Goal: Task Accomplishment & Management: Manage account settings

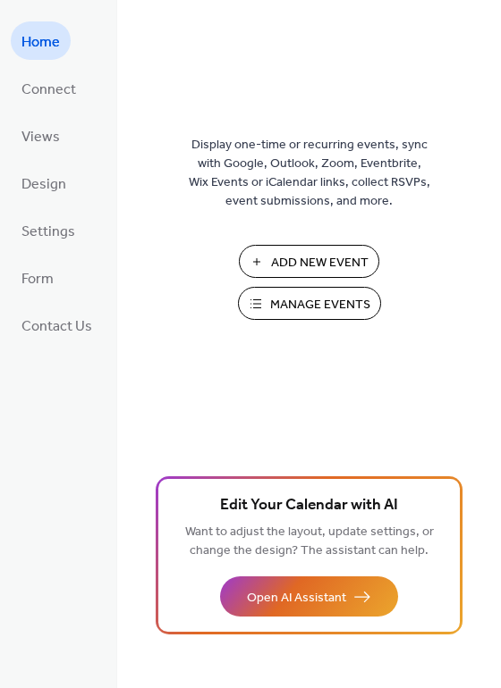
click at [293, 307] on span "Manage Events" at bounding box center [320, 305] width 100 height 19
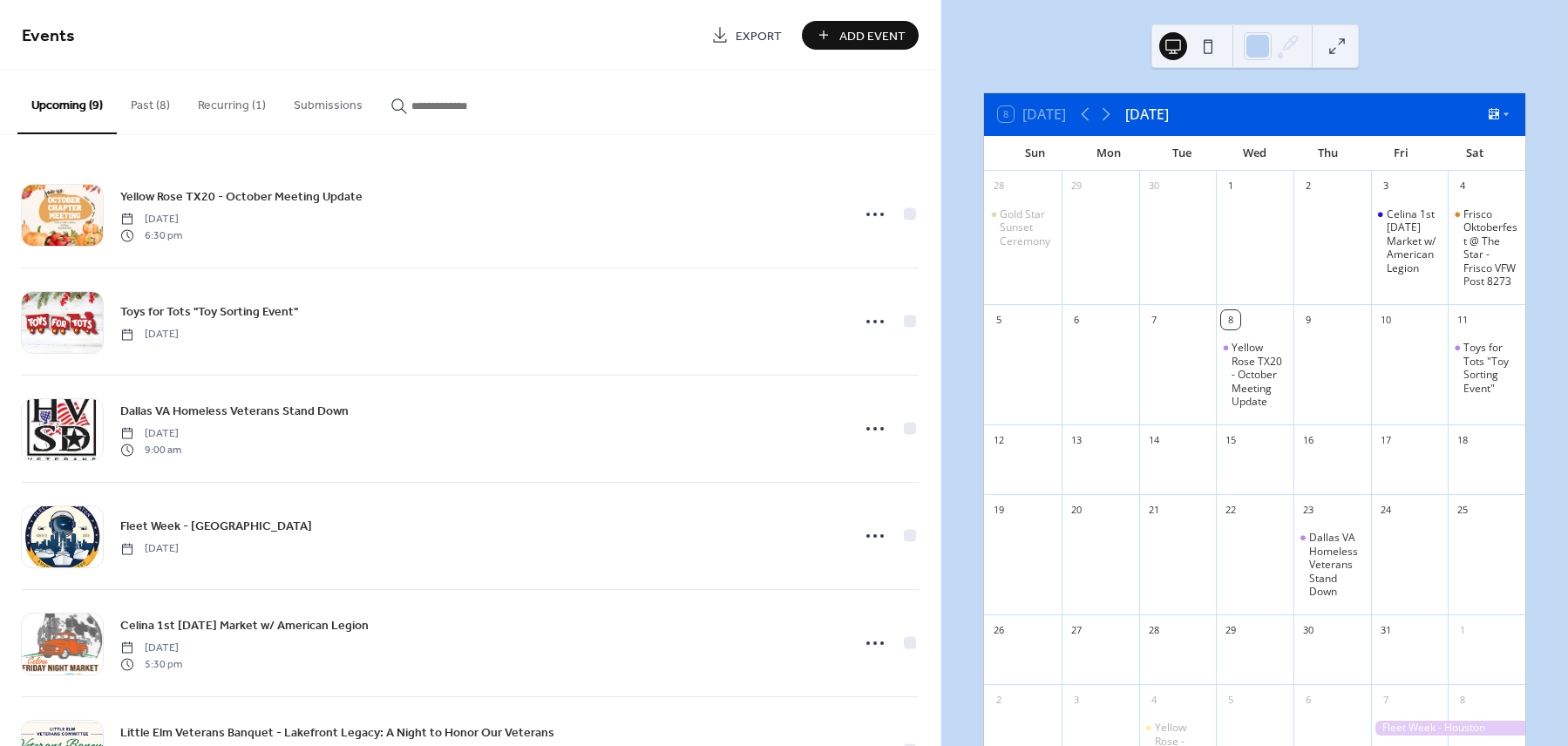
click at [234, 107] on button "Recurring (1)" at bounding box center [232, 100] width 96 height 61
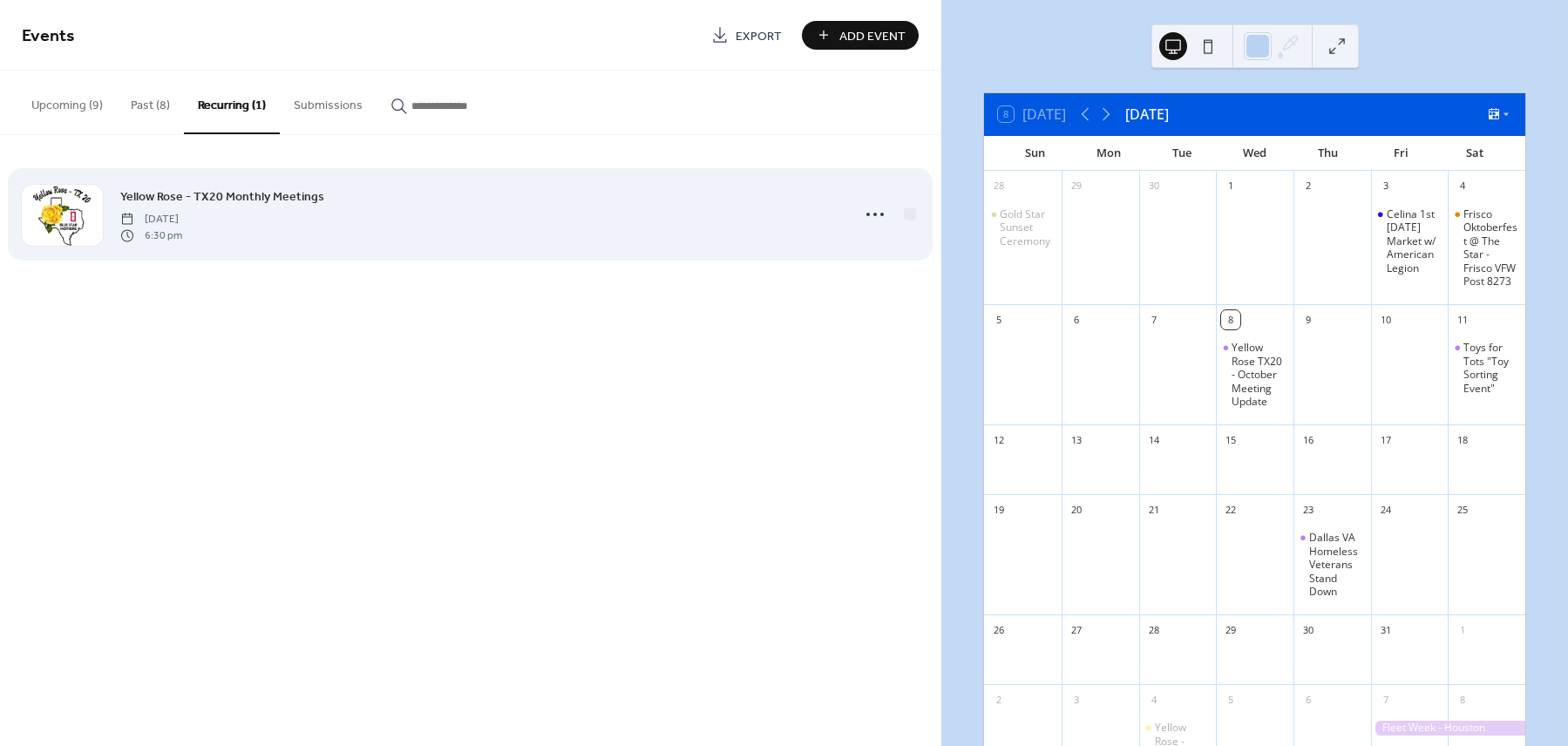
click at [332, 226] on div "Yellow Rose - TX20 Monthly Meetings [DATE] 6:30 pm" at bounding box center [480, 214] width 720 height 56
click at [875, 215] on icon at bounding box center [875, 215] width 28 height 28
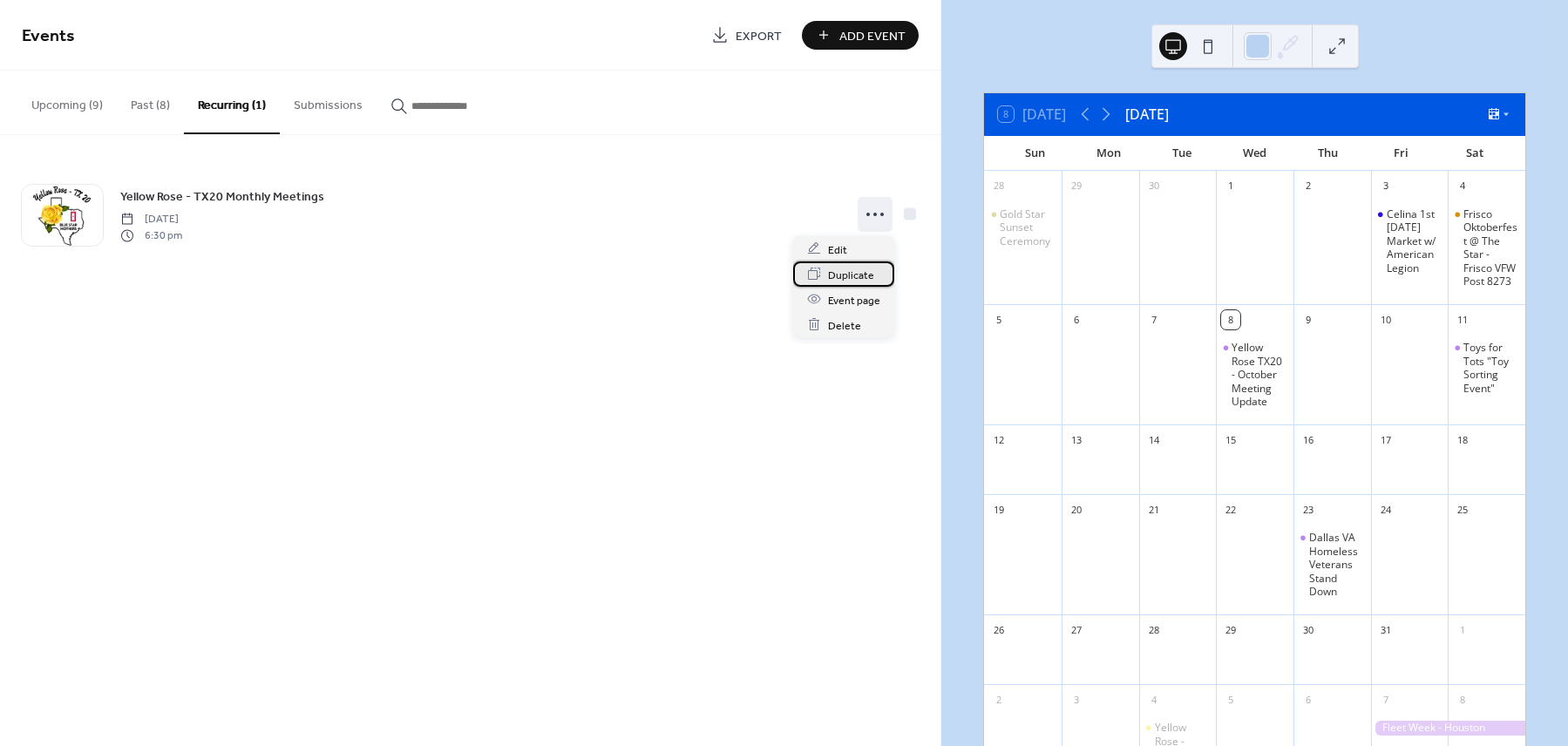
click at [867, 277] on span "Duplicate" at bounding box center [850, 275] width 46 height 19
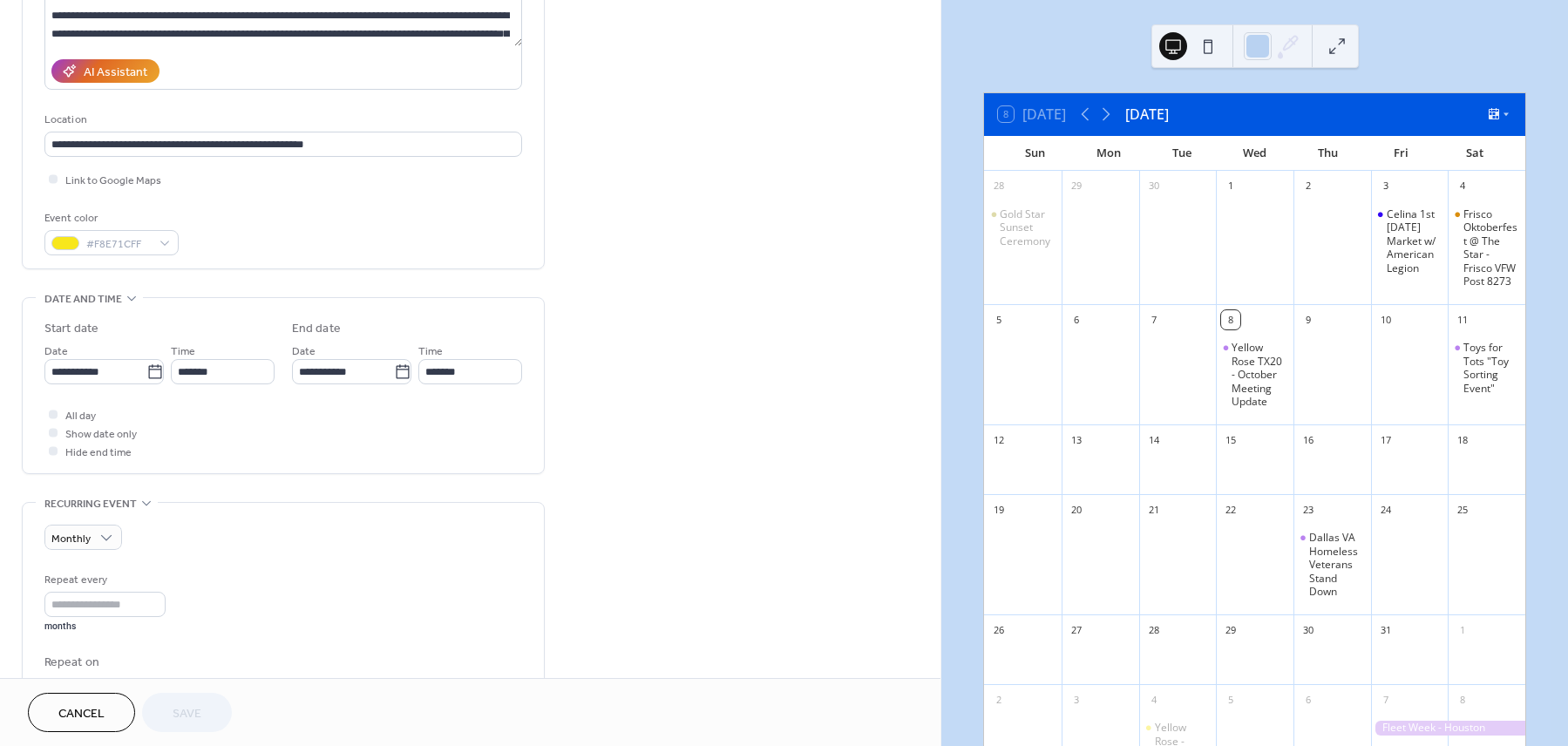
scroll to position [271, 0]
click at [95, 544] on div "Monthly" at bounding box center [84, 536] width 78 height 25
click at [93, 574] on span "Do not repeat" at bounding box center [96, 578] width 75 height 19
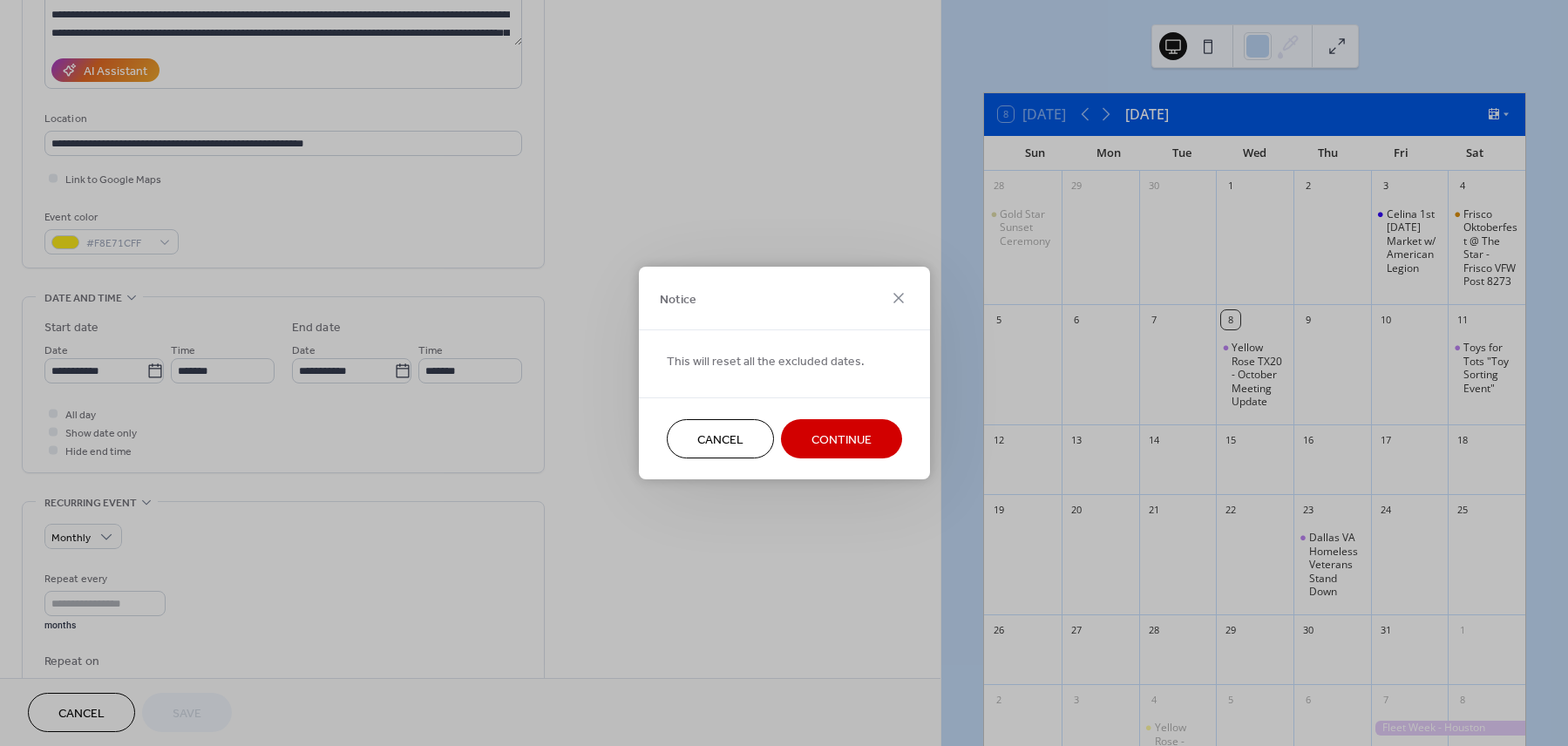
click at [863, 443] on span "Continue" at bounding box center [842, 441] width 60 height 19
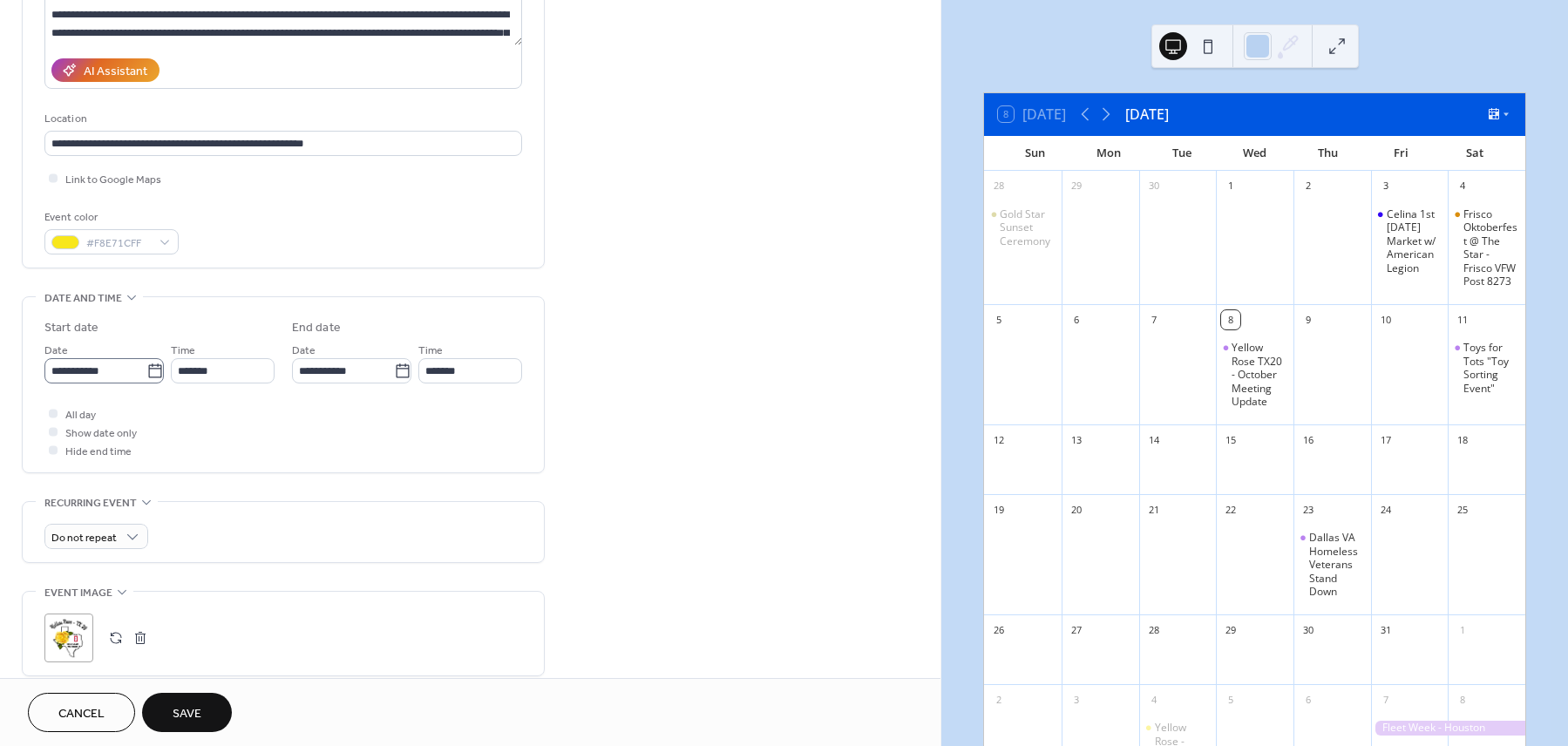
click at [150, 378] on icon at bounding box center [155, 372] width 18 height 18
click at [146, 378] on input "**********" at bounding box center [96, 371] width 102 height 25
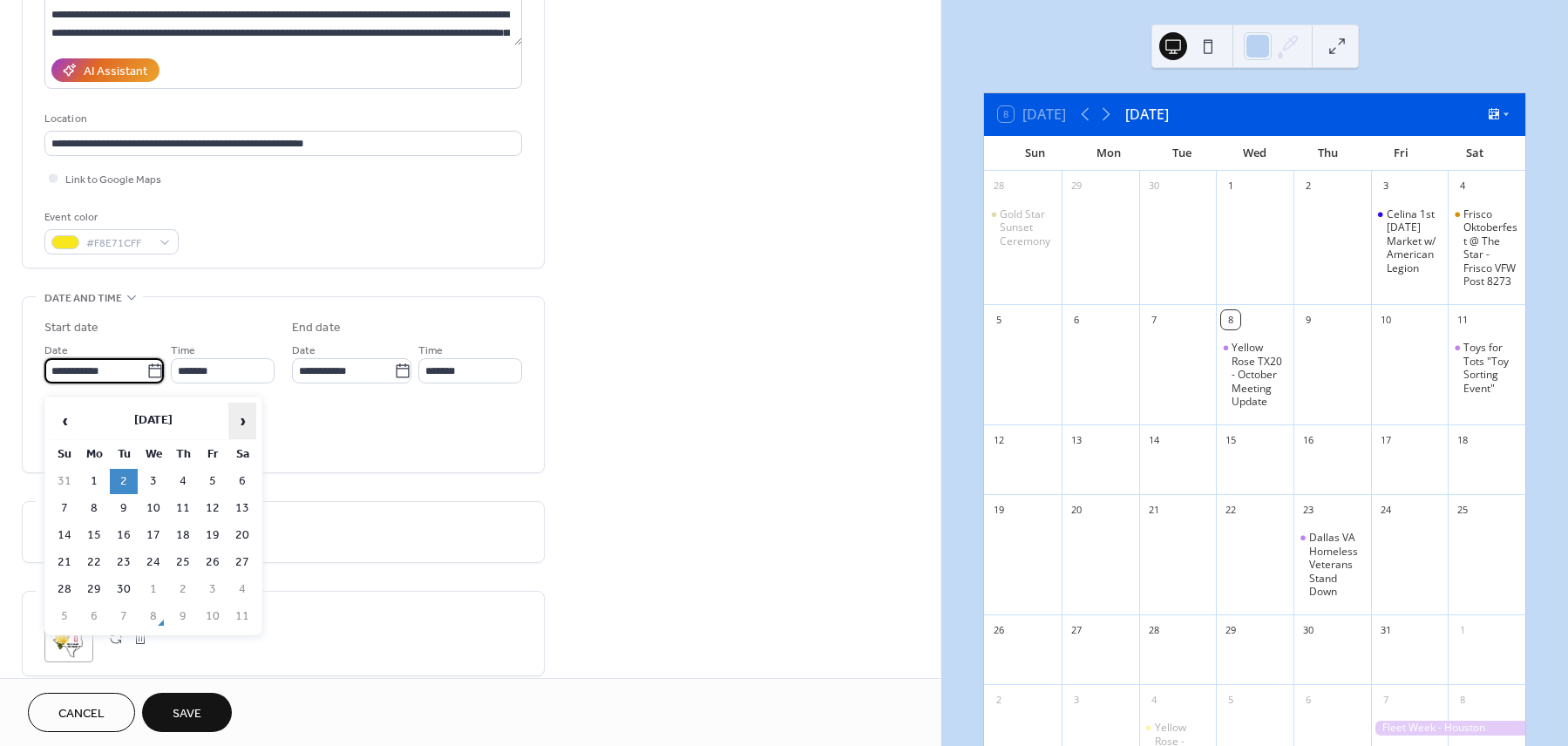
click at [236, 422] on span "›" at bounding box center [242, 421] width 26 height 35
click at [154, 512] on td "5" at bounding box center [153, 509] width 28 height 25
type input "**********"
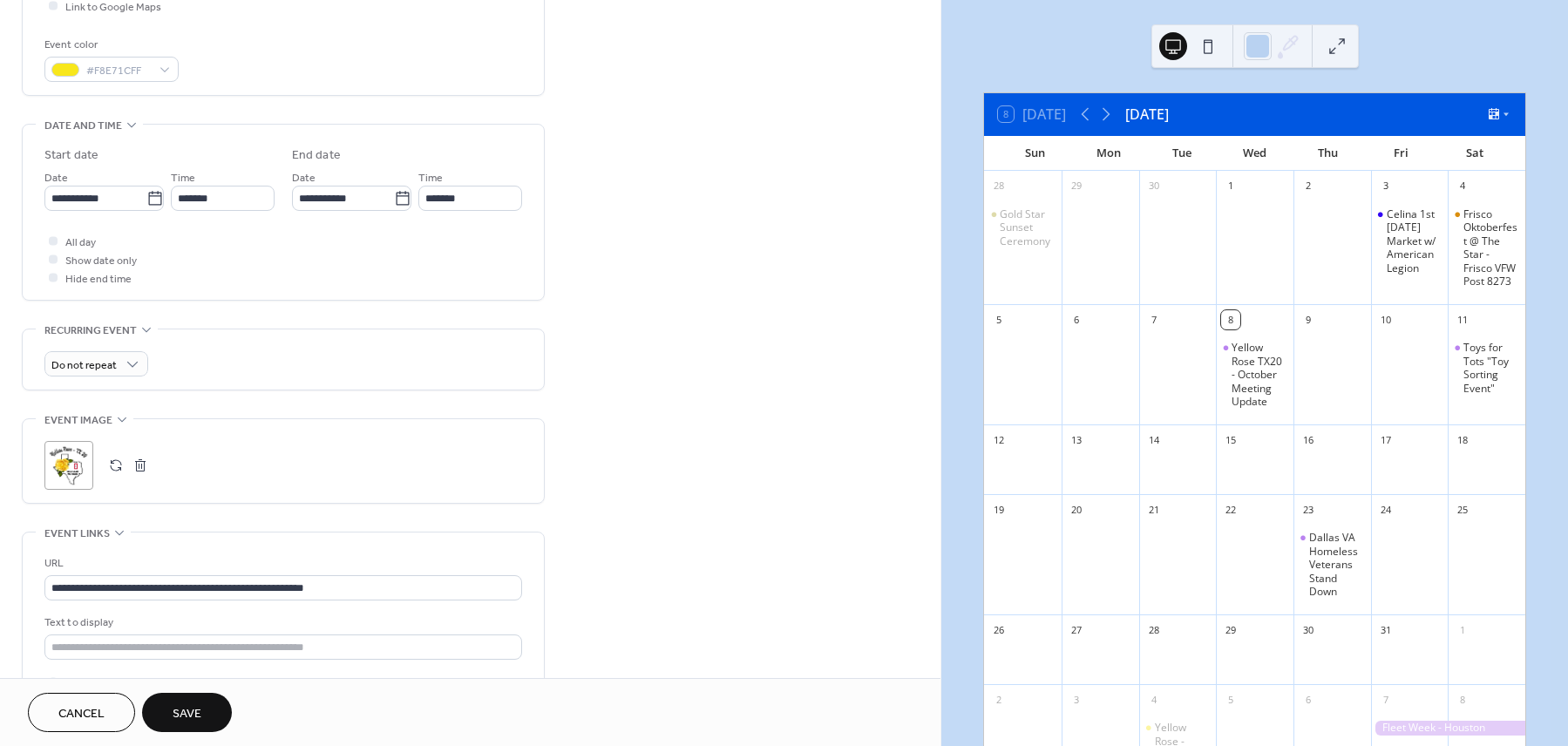
scroll to position [635, 0]
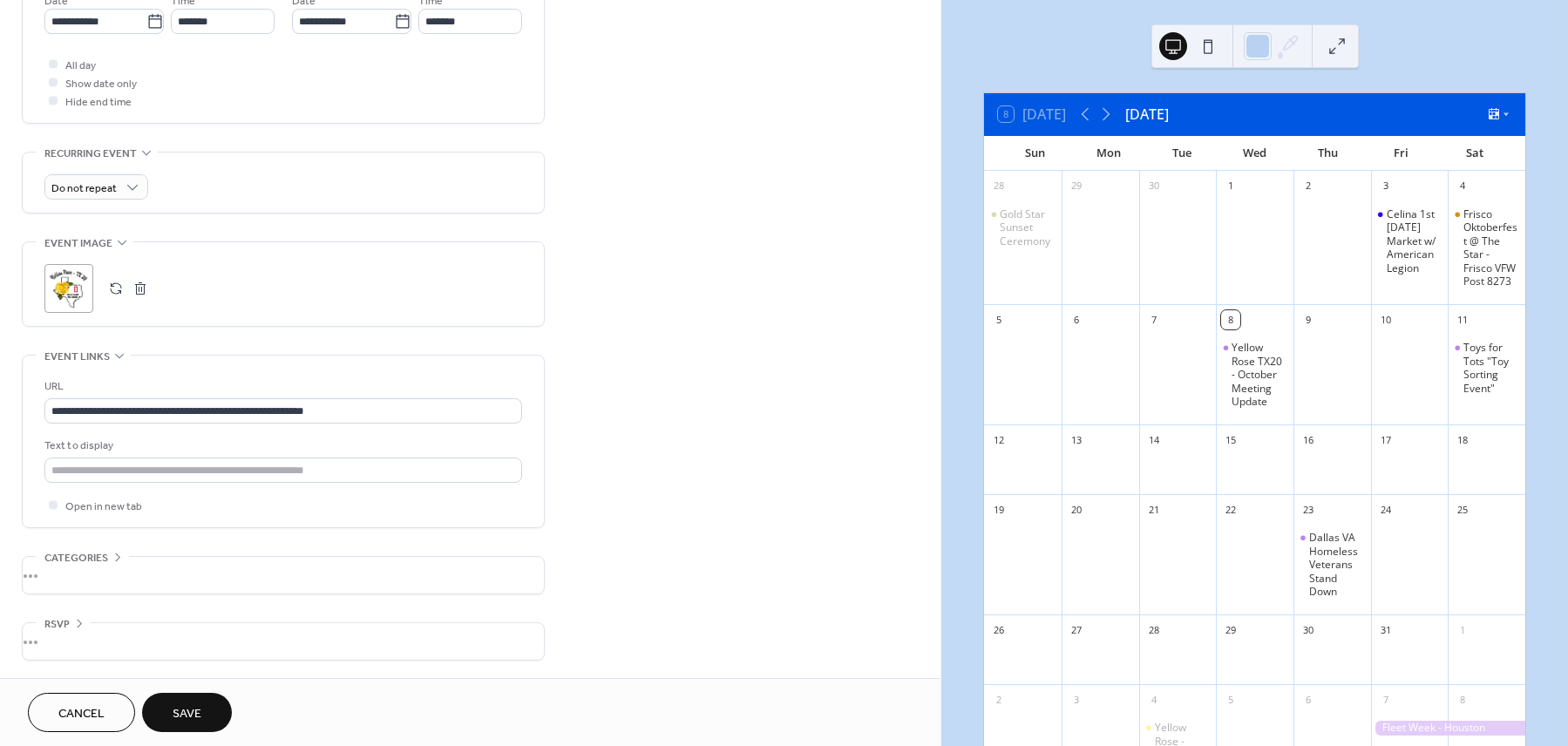
click at [204, 705] on button "Save" at bounding box center [187, 713] width 90 height 39
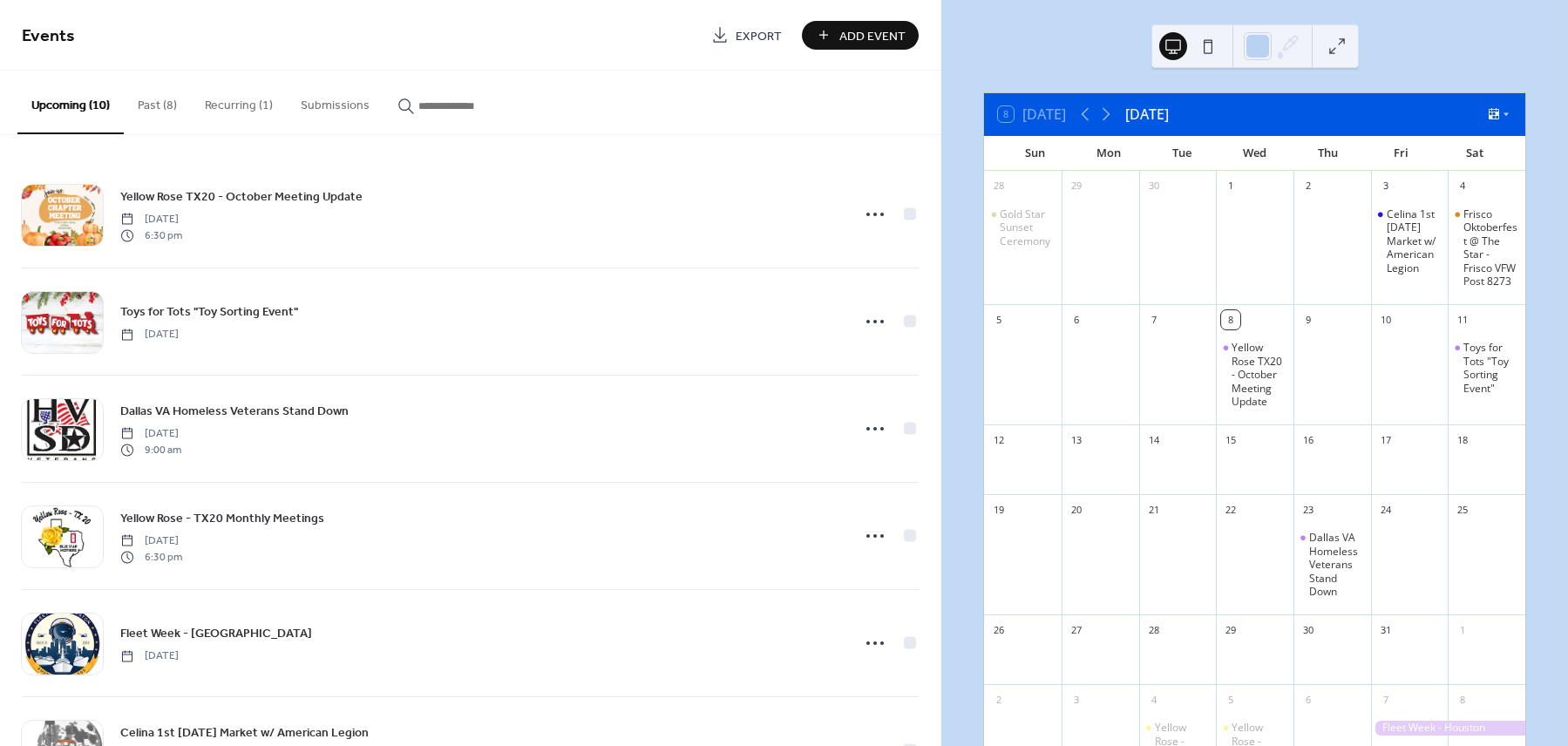
click at [254, 104] on button "Recurring (1)" at bounding box center [239, 100] width 96 height 61
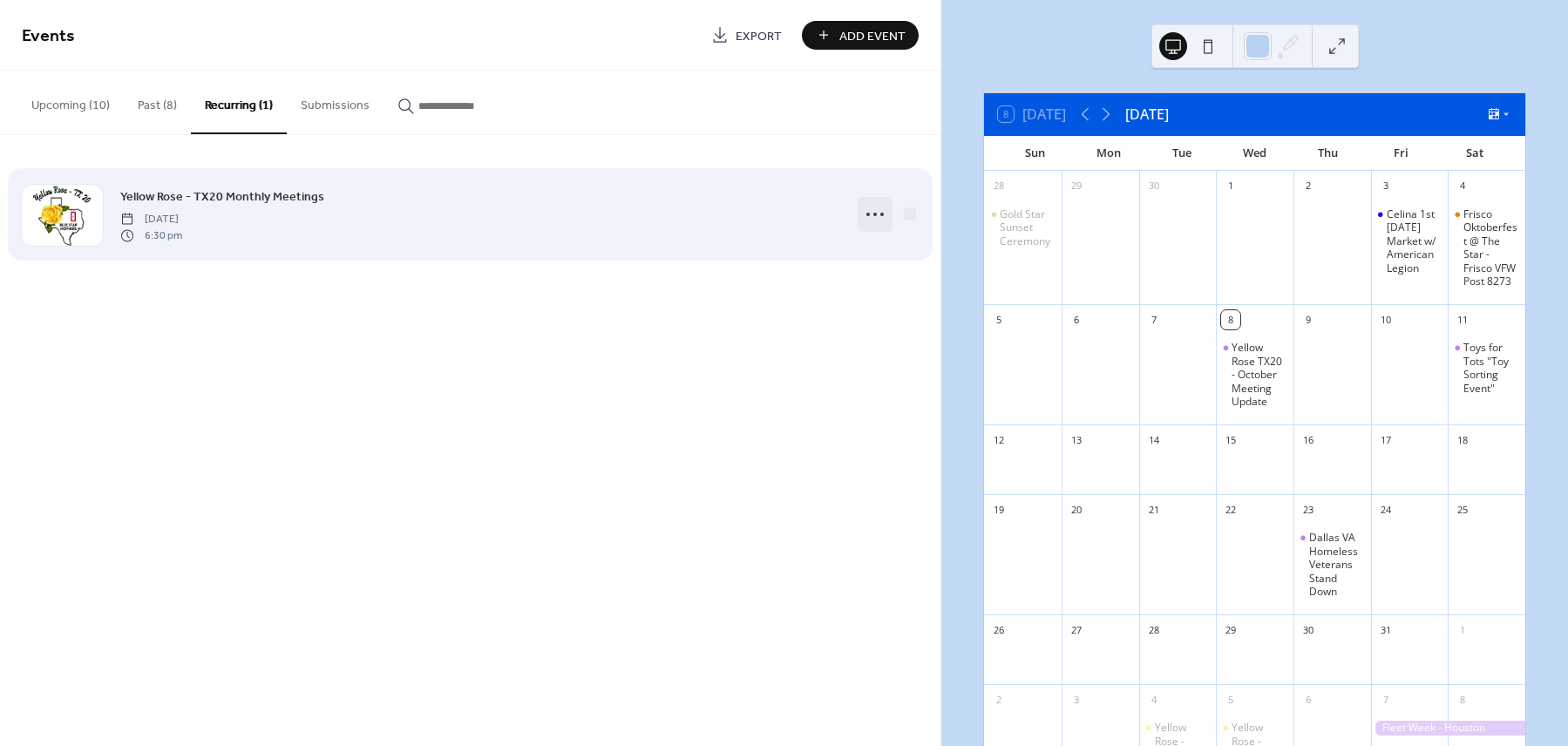
click at [880, 215] on icon at bounding box center [875, 215] width 28 height 28
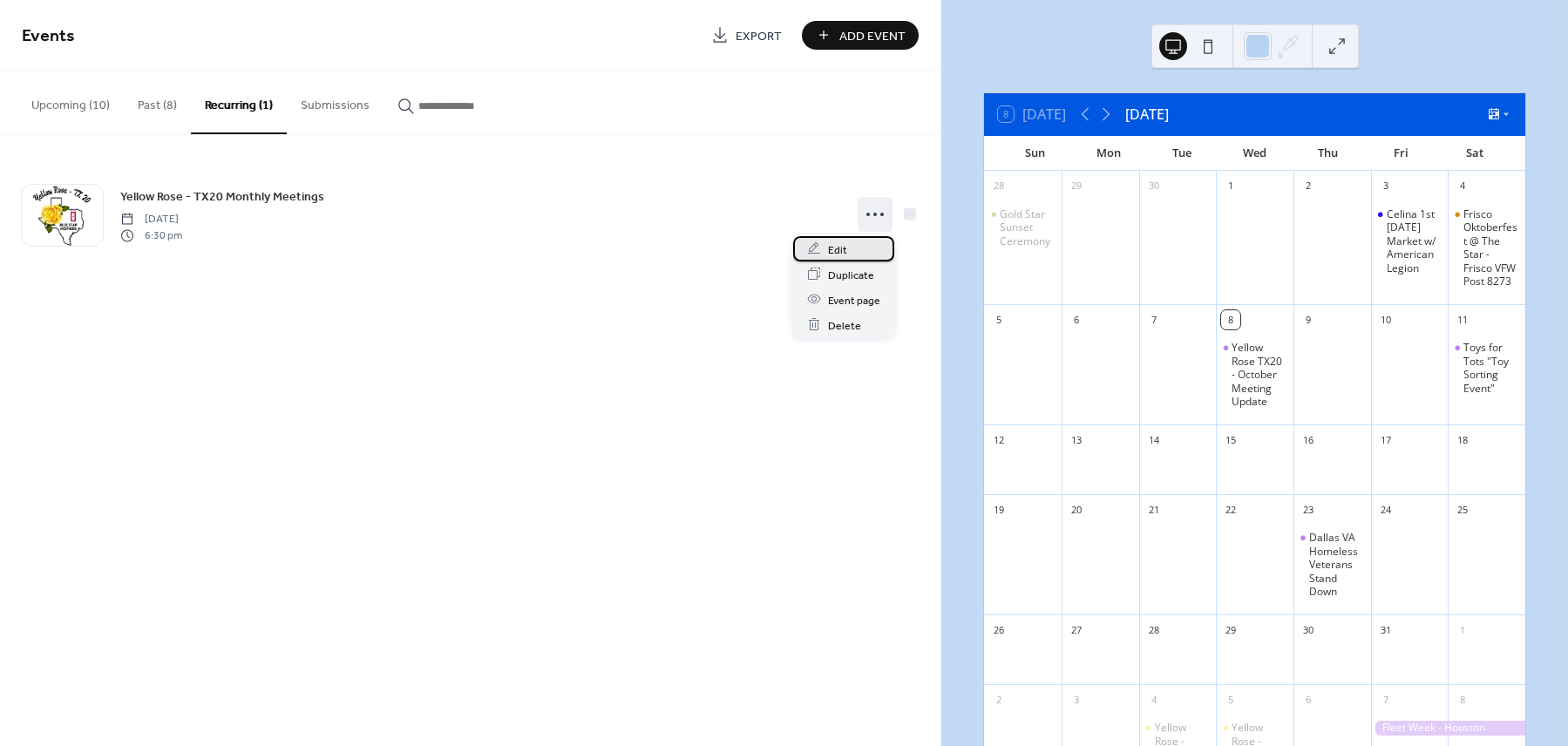
click at [844, 247] on span "Edit" at bounding box center [838, 250] width 20 height 19
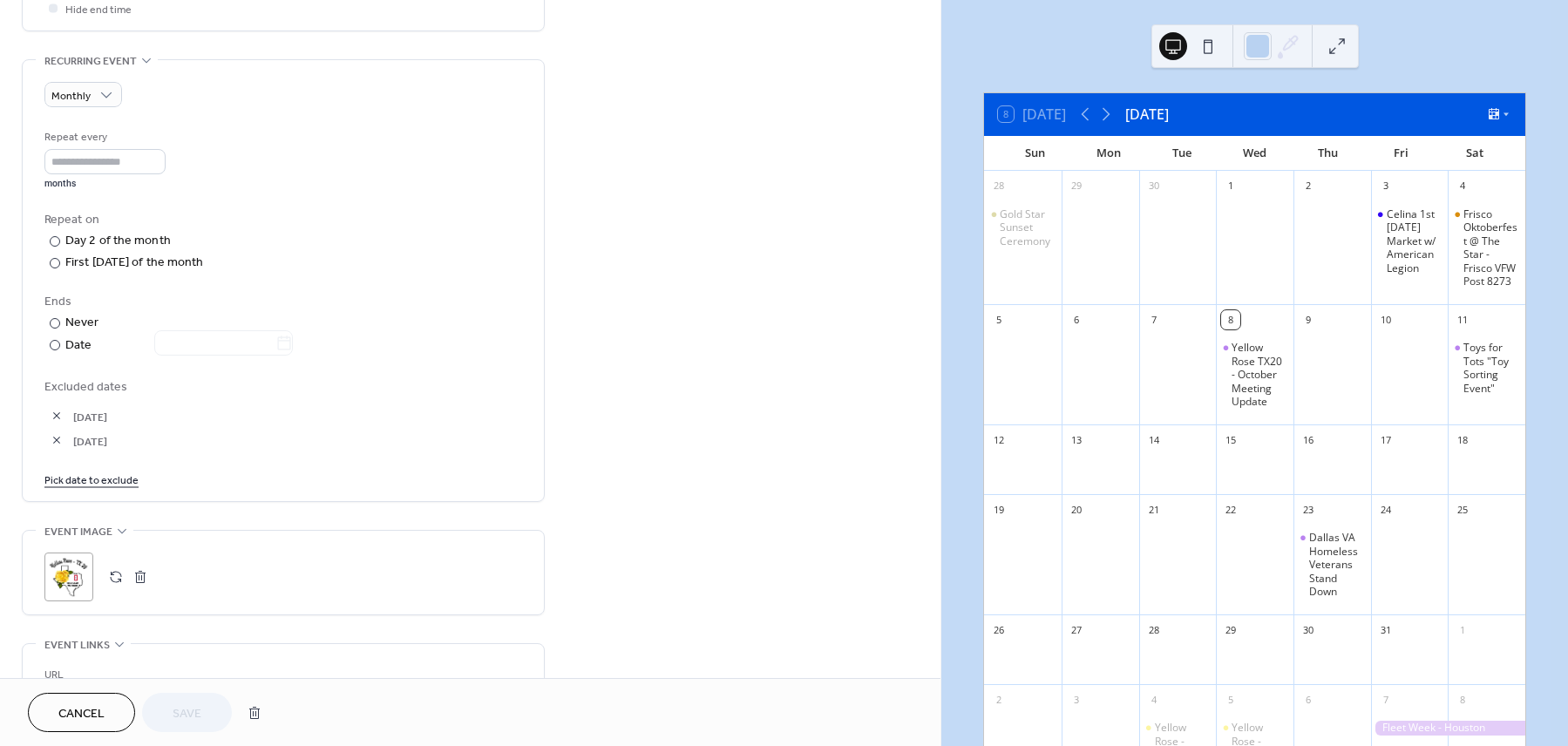
scroll to position [716, 0]
click at [123, 486] on link "Pick date to exclude" at bounding box center [92, 476] width 95 height 19
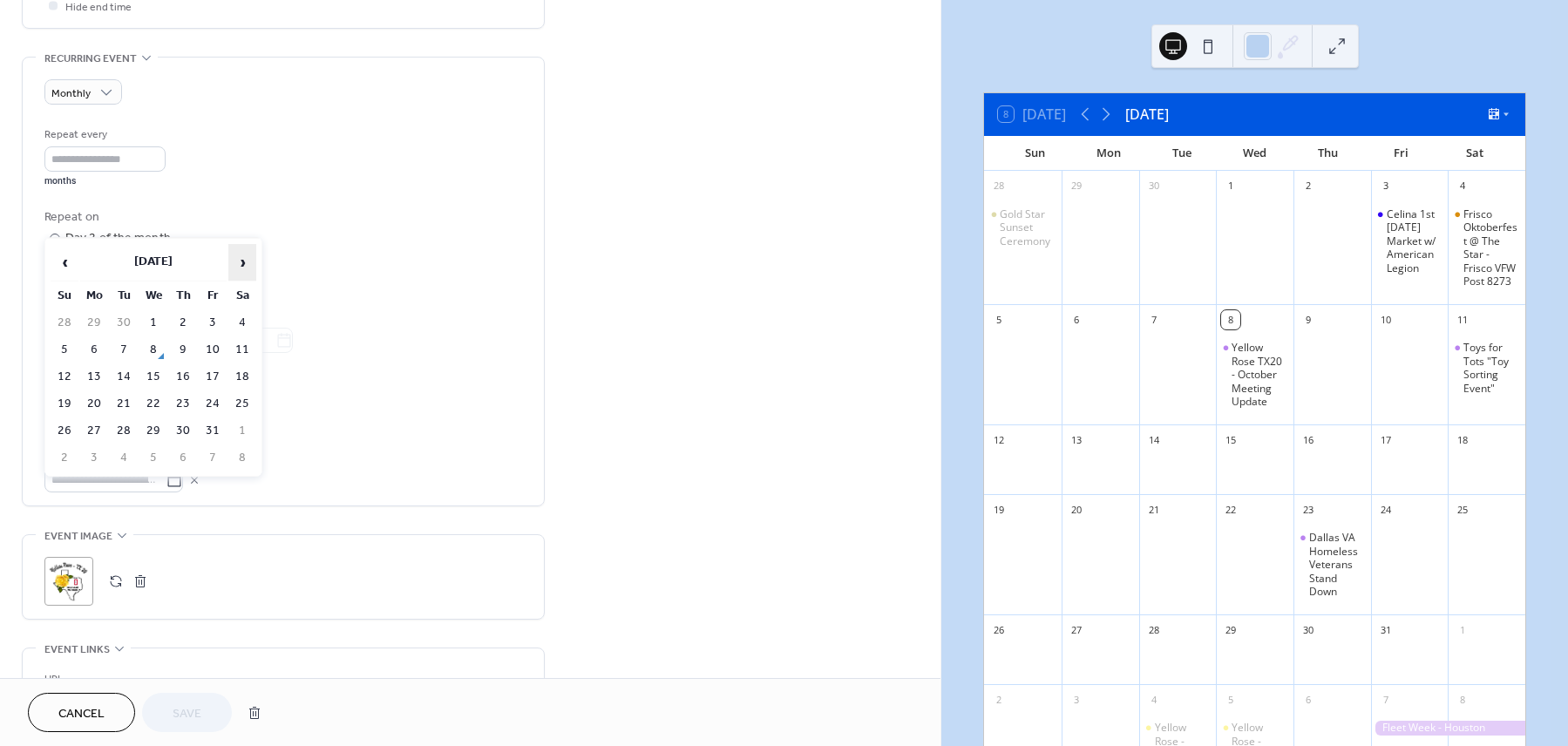
click at [246, 261] on span "›" at bounding box center [242, 262] width 26 height 35
click at [122, 347] on td "4" at bounding box center [124, 350] width 28 height 25
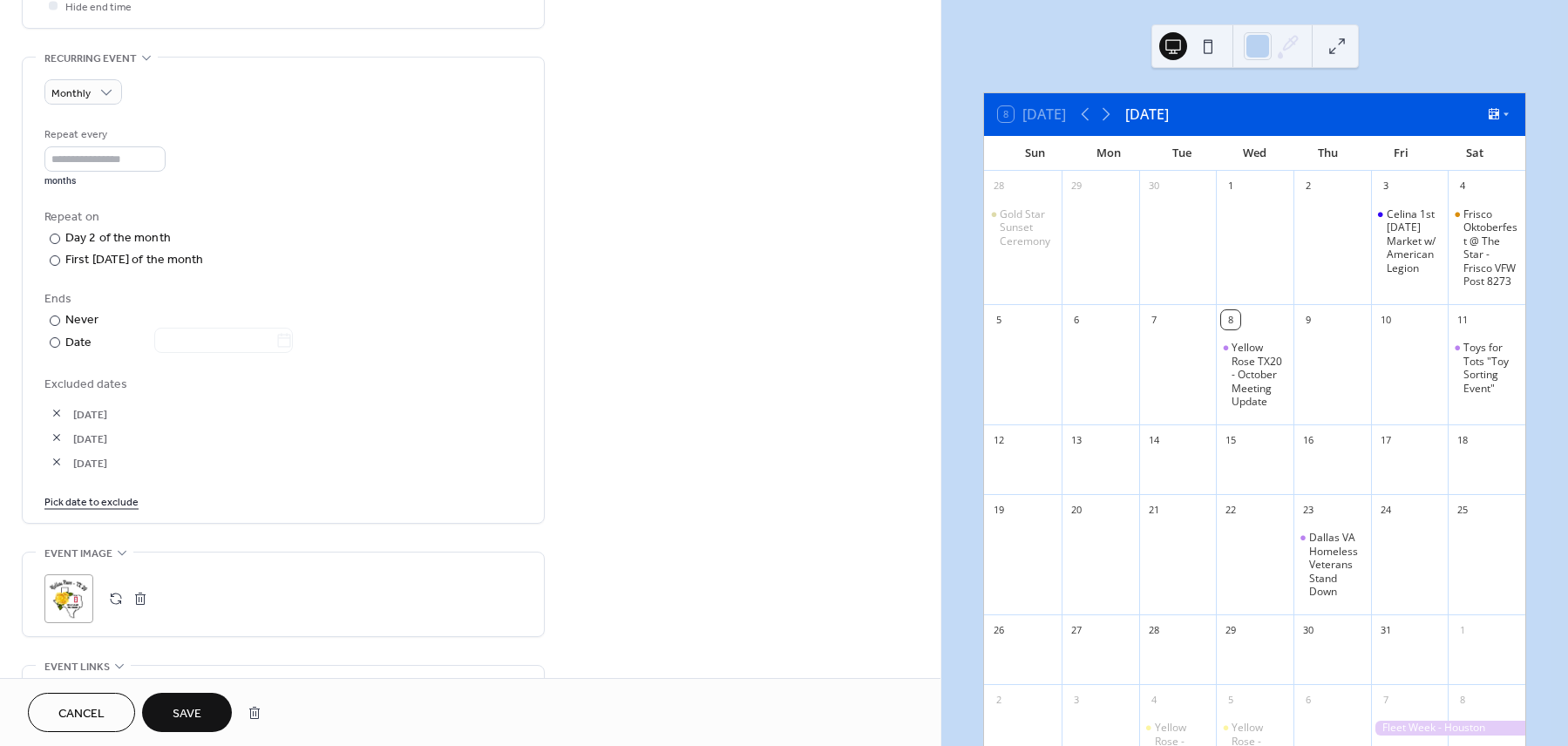
click at [193, 709] on span "Save" at bounding box center [187, 714] width 29 height 19
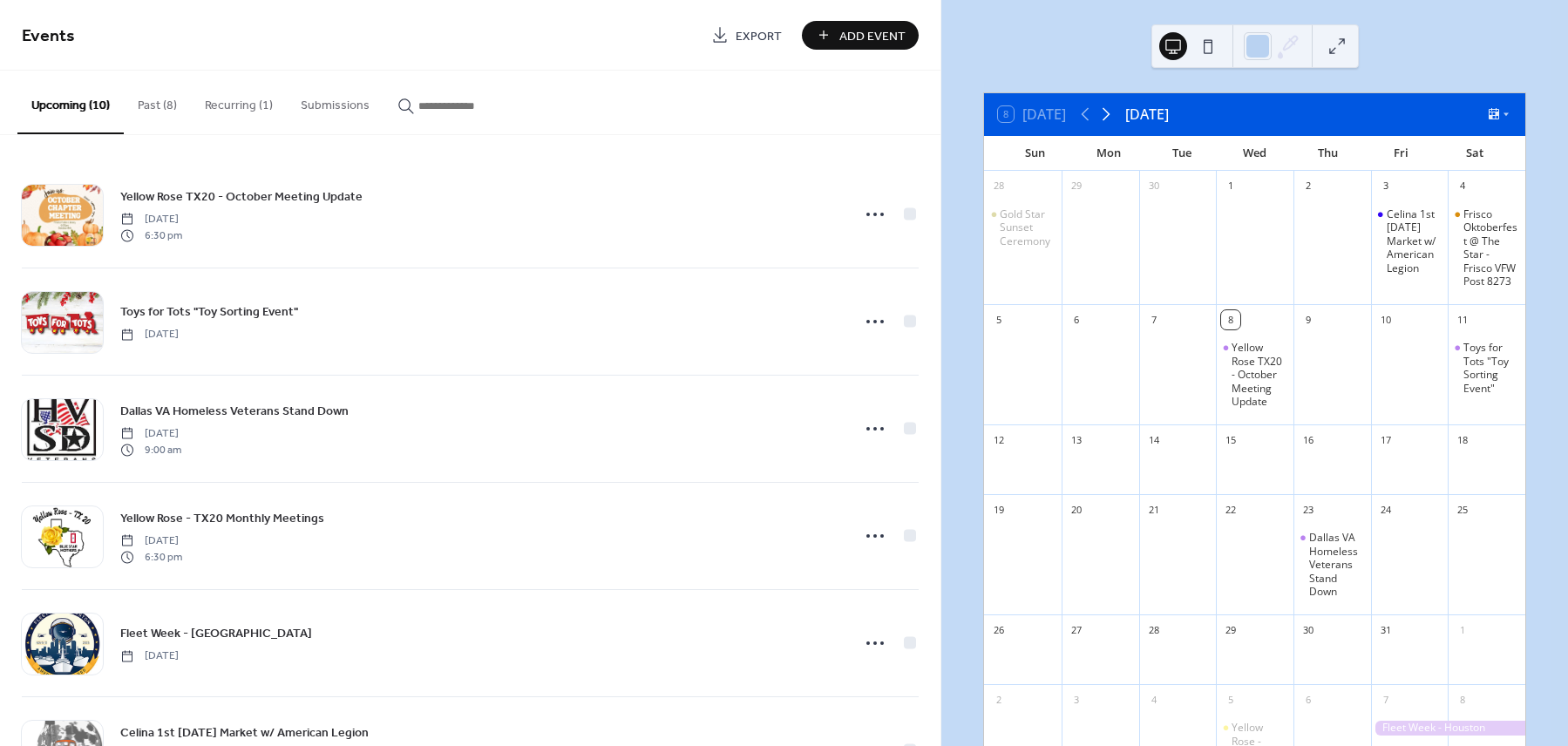
click at [1110, 113] on icon at bounding box center [1106, 113] width 20 height 20
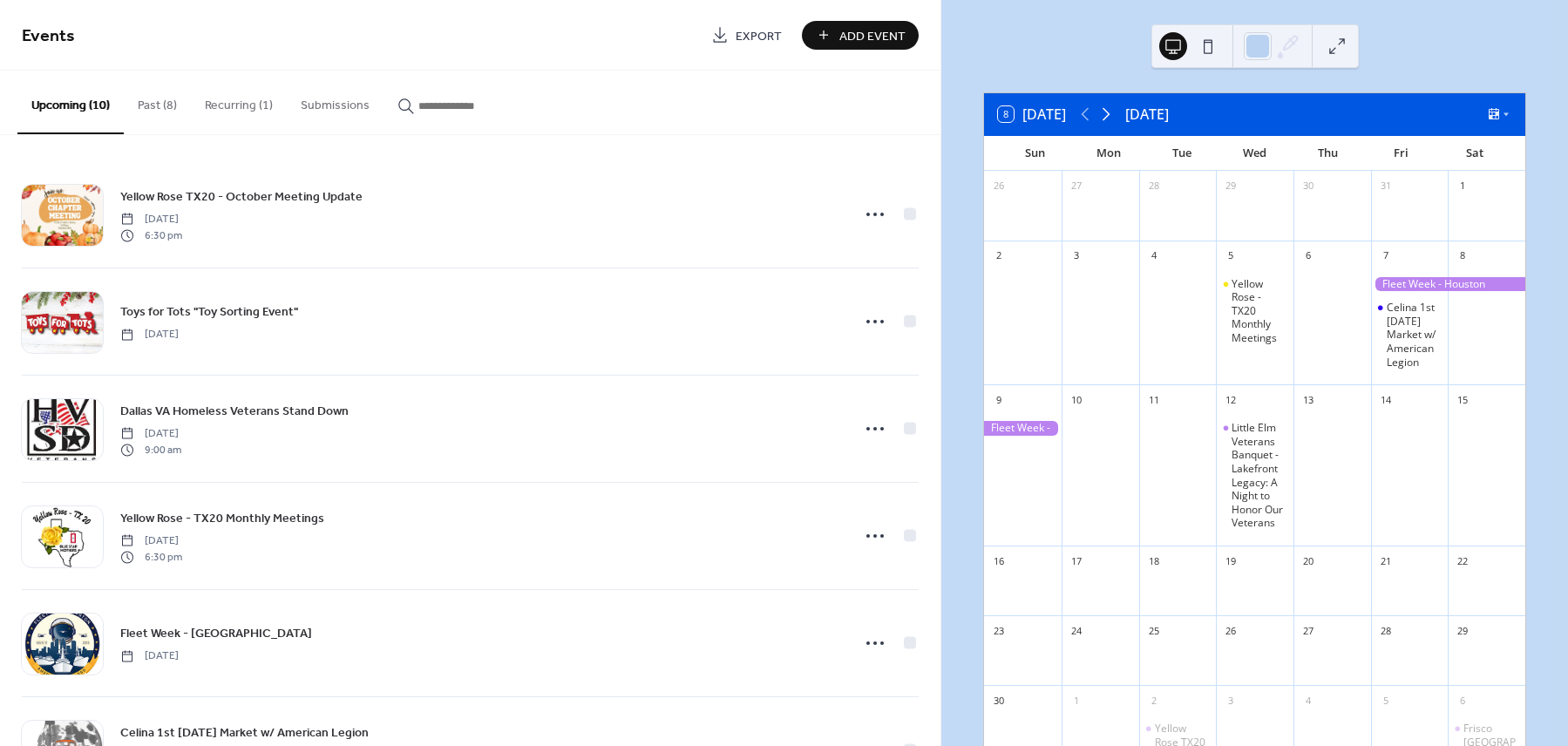
click at [1110, 113] on icon at bounding box center [1106, 113] width 20 height 20
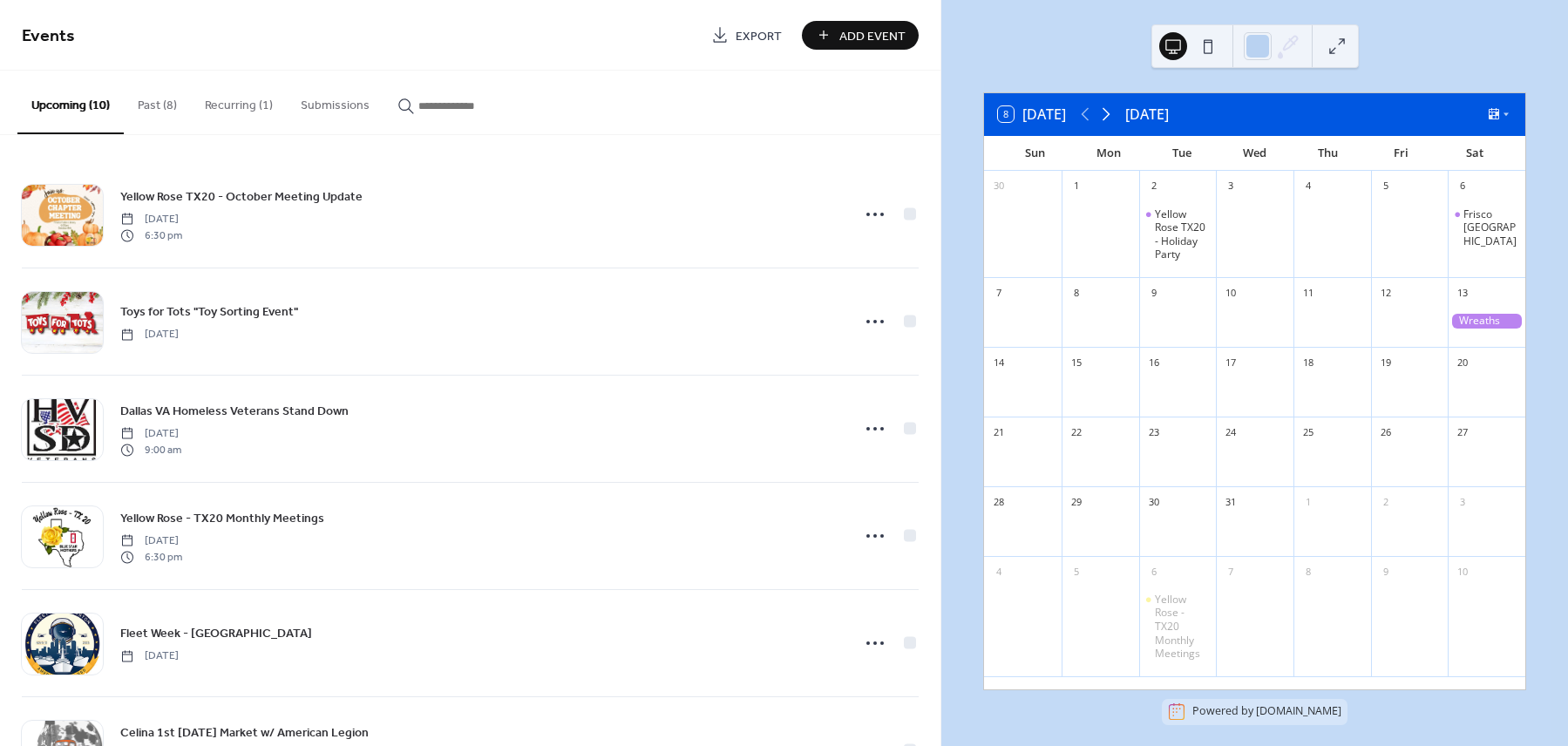
click at [1110, 113] on icon at bounding box center [1106, 113] width 20 height 20
